Goal: Book appointment/travel/reservation

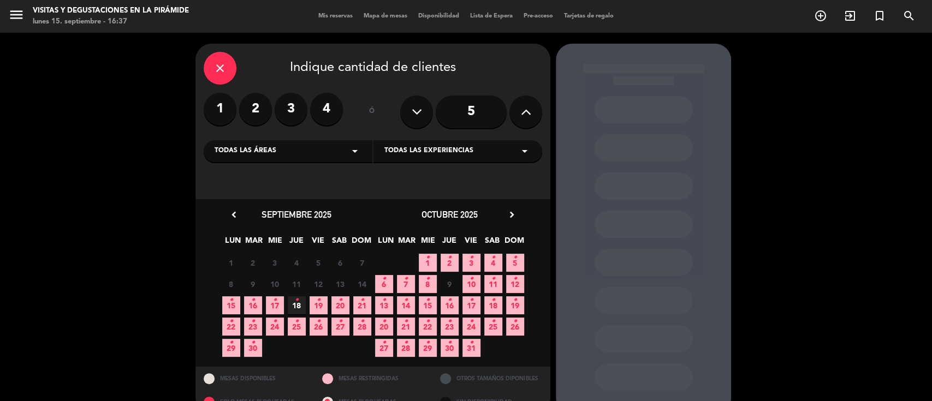
click at [323, 305] on span "19 •" at bounding box center [319, 305] width 18 height 18
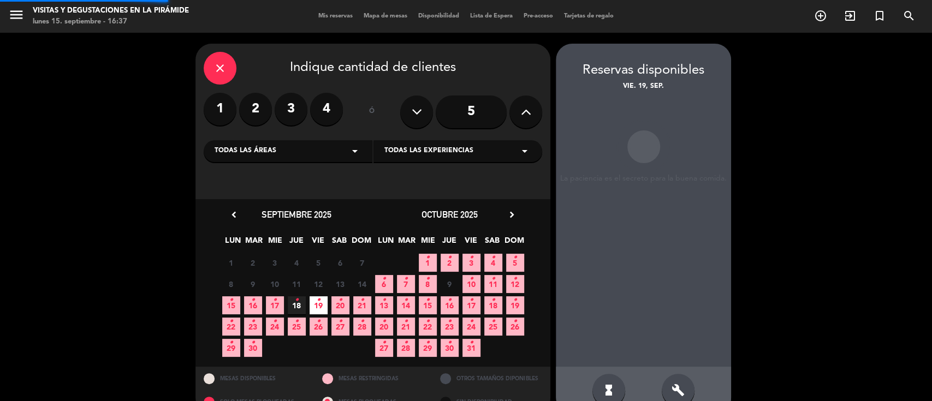
scroll to position [22, 0]
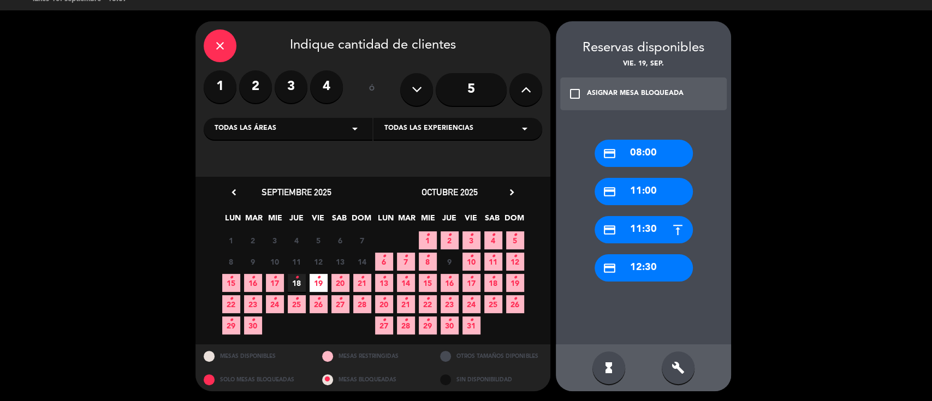
click at [306, 286] on div "15 • 16 • 17 • 18 • 19 • 20 • 21 •" at bounding box center [296, 282] width 153 height 21
click at [301, 282] on span "18 •" at bounding box center [297, 283] width 18 height 18
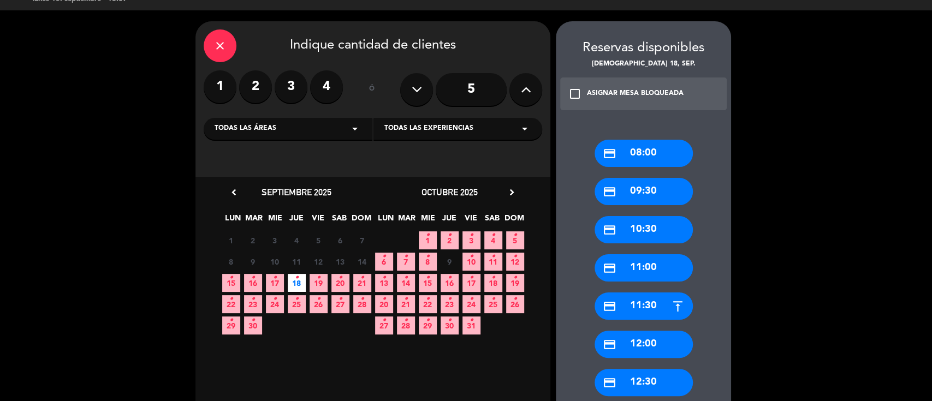
drag, startPoint x: 640, startPoint y: 229, endPoint x: 608, endPoint y: 221, distance: 33.9
click at [640, 229] on div "credit_card 10:30" at bounding box center [644, 229] width 98 height 27
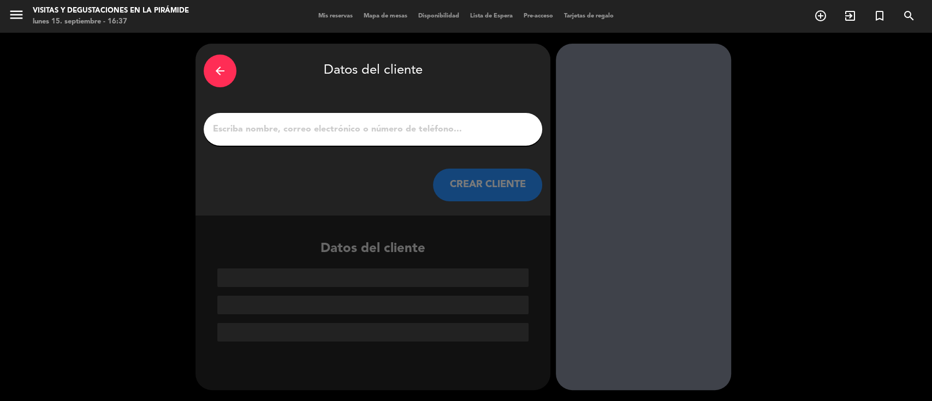
scroll to position [0, 0]
click at [320, 129] on input "1" at bounding box center [373, 129] width 322 height 15
paste input "[PERSON_NAME] <[EMAIL_ADDRESS][DOMAIN_NAME]>"
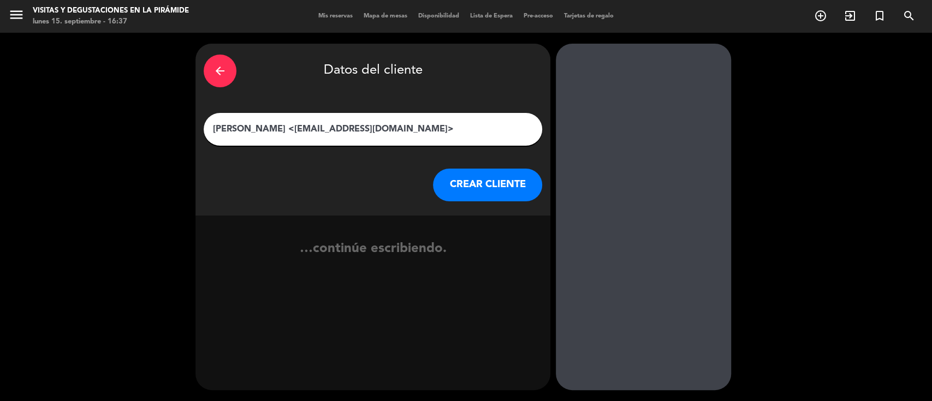
drag, startPoint x: 394, startPoint y: 129, endPoint x: 280, endPoint y: 130, distance: 114.7
click at [280, 130] on input "[PERSON_NAME] <[EMAIL_ADDRESS][DOMAIN_NAME]>" at bounding box center [373, 129] width 322 height 15
type input "[PERSON_NAME]"
click at [467, 176] on button "CREAR CLIENTE" at bounding box center [487, 185] width 109 height 33
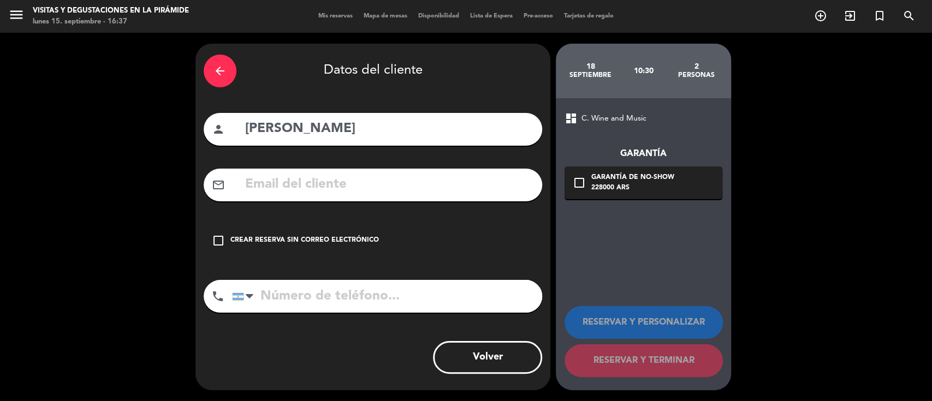
paste input "<[EMAIL_ADDRESS][DOMAIN_NAME]>"
click at [253, 183] on input "<[EMAIL_ADDRESS][DOMAIN_NAME]>" at bounding box center [389, 185] width 290 height 22
click at [401, 181] on input "[EMAIL_ADDRESS][DOMAIN_NAME]>" at bounding box center [389, 185] width 290 height 22
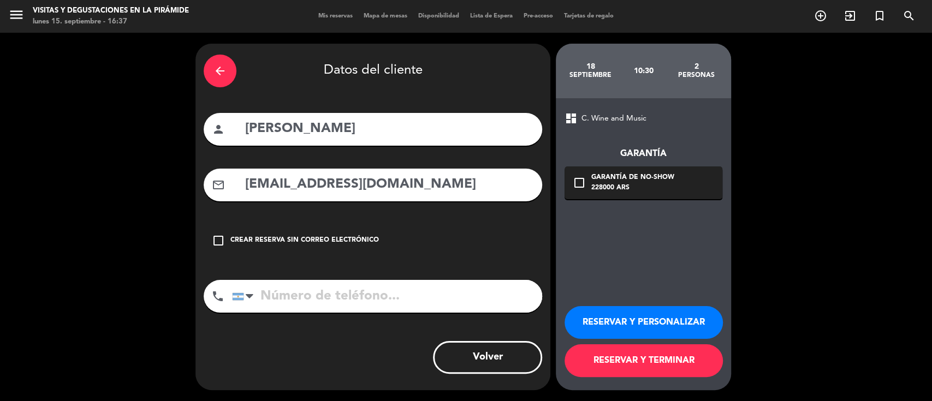
type input "[EMAIL_ADDRESS][DOMAIN_NAME]"
click at [581, 329] on button "RESERVAR Y PERSONALIZAR" at bounding box center [644, 322] width 158 height 33
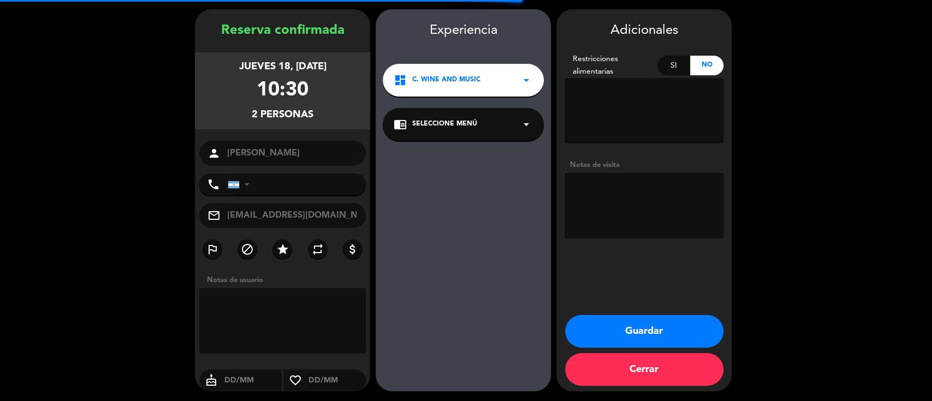
scroll to position [35, 0]
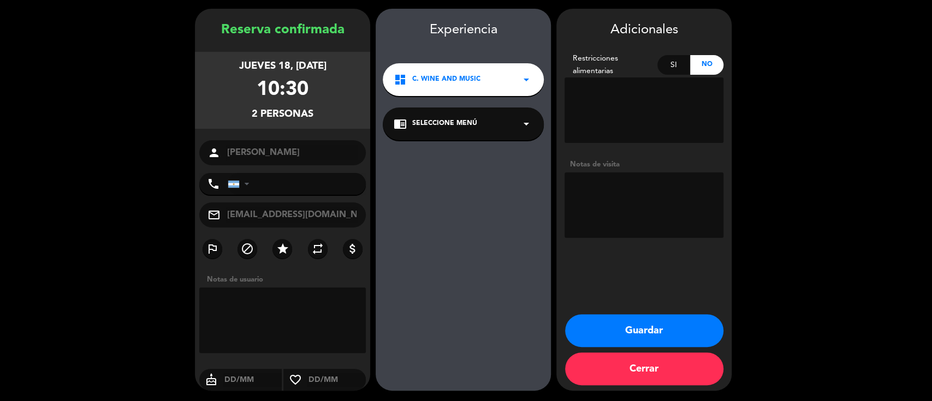
click at [446, 130] on div "chrome_reader_mode Seleccione Menú arrow_drop_down" at bounding box center [463, 124] width 161 height 33
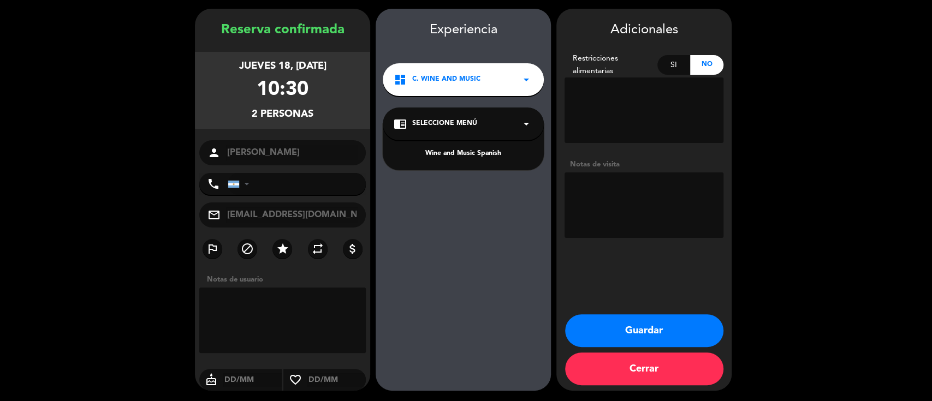
click at [457, 157] on div "Wine and Music Spanish" at bounding box center [463, 154] width 139 height 11
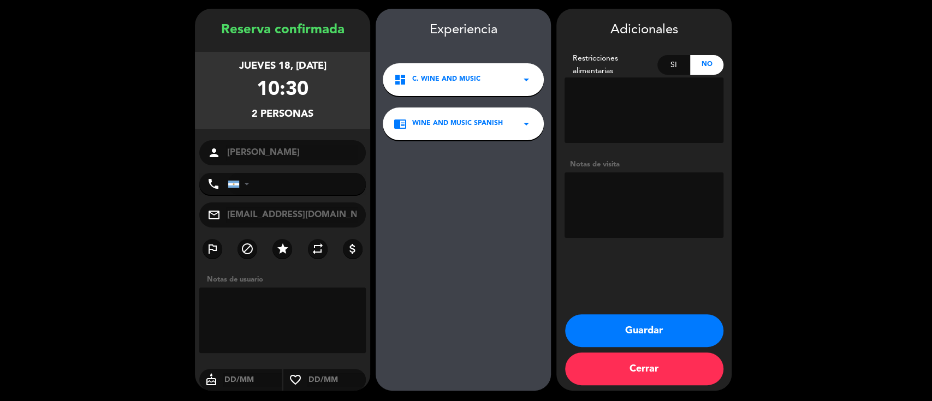
click at [587, 325] on button "Guardar" at bounding box center [644, 330] width 158 height 33
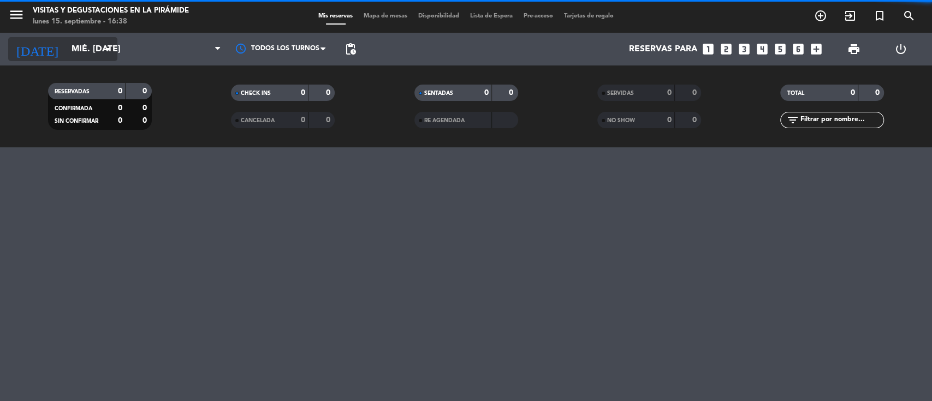
click at [74, 46] on input "mié. [DATE]" at bounding box center [123, 49] width 115 height 21
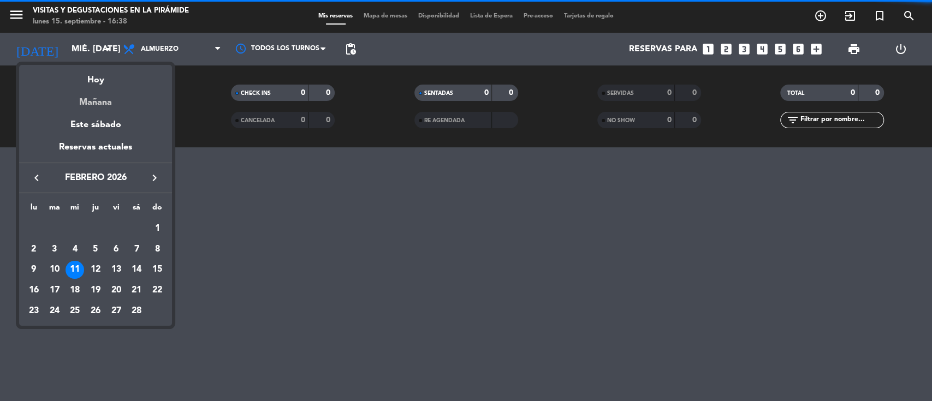
click at [91, 94] on div "Mañana" at bounding box center [95, 98] width 153 height 22
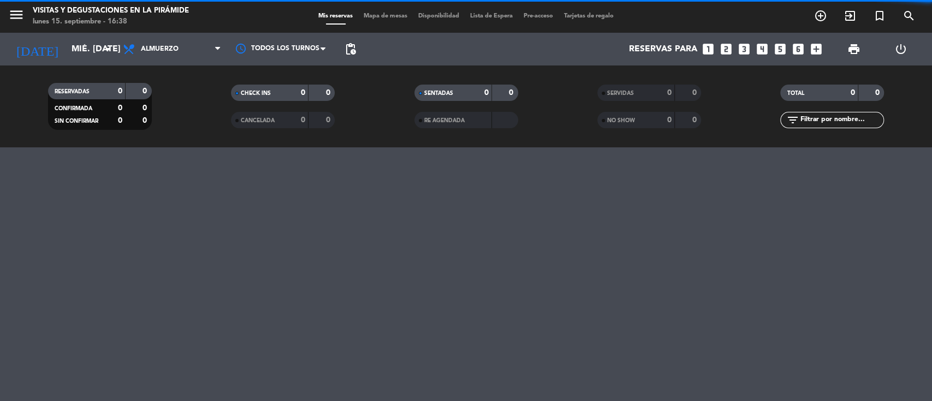
type input "[DATE] sep."
